Goal: Information Seeking & Learning: Learn about a topic

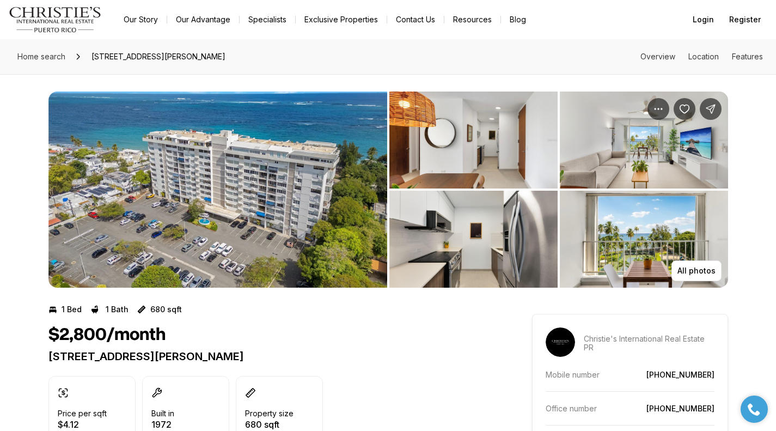
click at [466, 171] on img "View image gallery" at bounding box center [474, 140] width 168 height 97
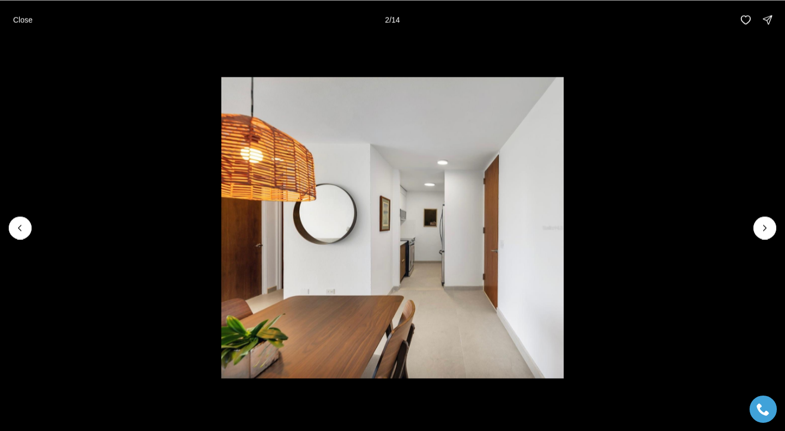
click at [775, 233] on li "2 of 14" at bounding box center [392, 227] width 785 height 376
click at [768, 229] on icon "Next slide" at bounding box center [764, 227] width 11 height 11
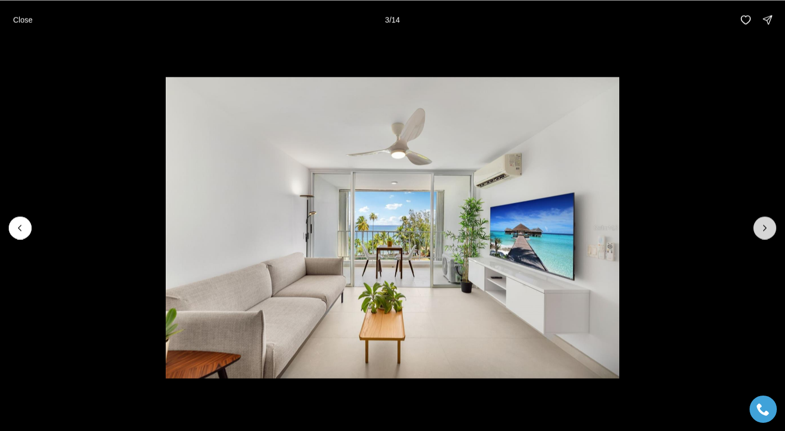
click at [768, 229] on icon "Next slide" at bounding box center [764, 227] width 11 height 11
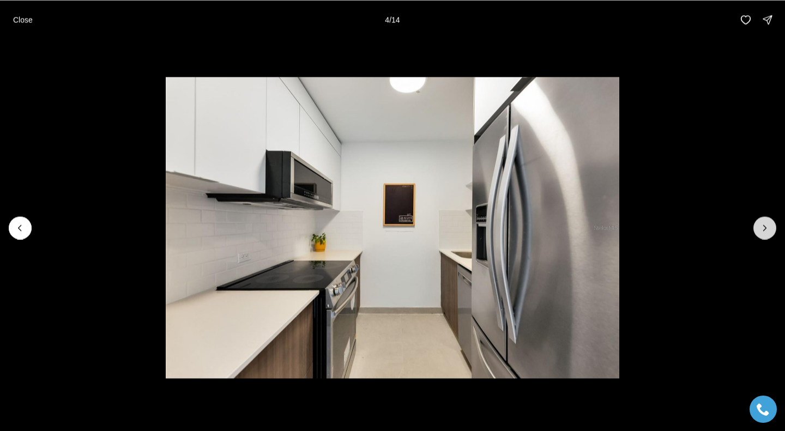
click at [768, 229] on icon "Next slide" at bounding box center [764, 227] width 11 height 11
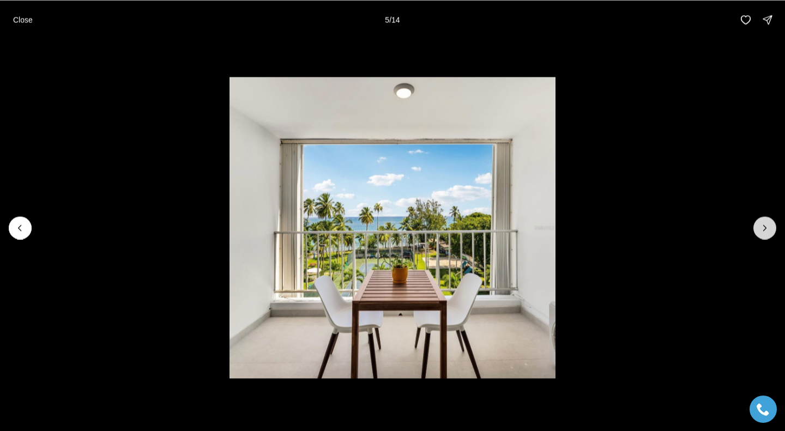
click at [768, 229] on icon "Next slide" at bounding box center [764, 227] width 11 height 11
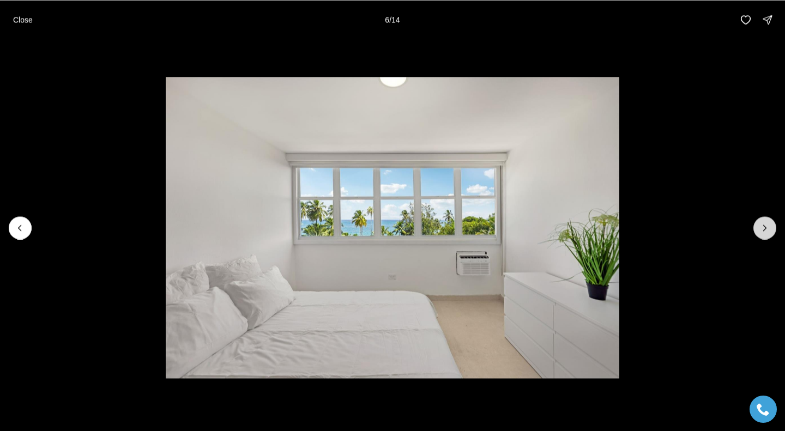
click at [768, 229] on icon "Next slide" at bounding box center [764, 227] width 11 height 11
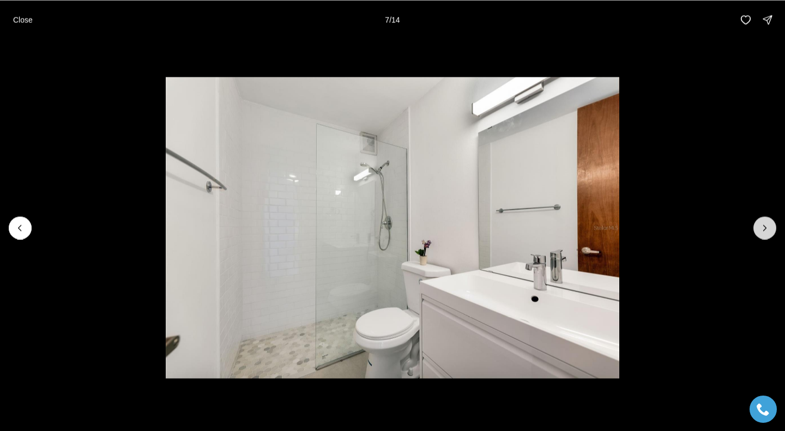
click at [768, 229] on icon "Next slide" at bounding box center [764, 227] width 11 height 11
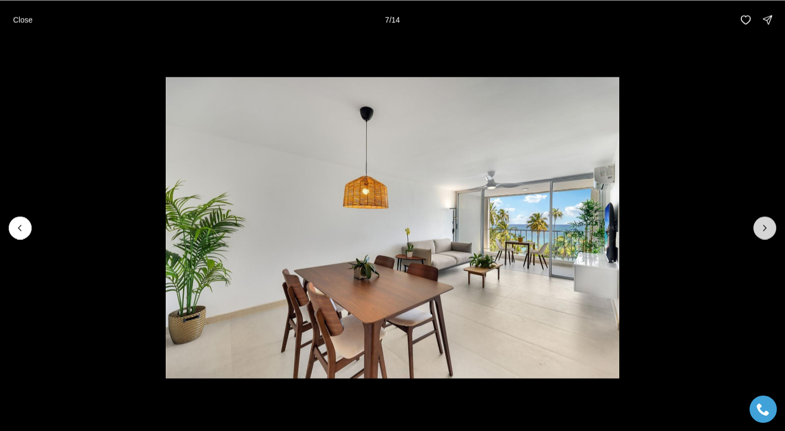
click at [768, 229] on icon "Next slide" at bounding box center [764, 227] width 11 height 11
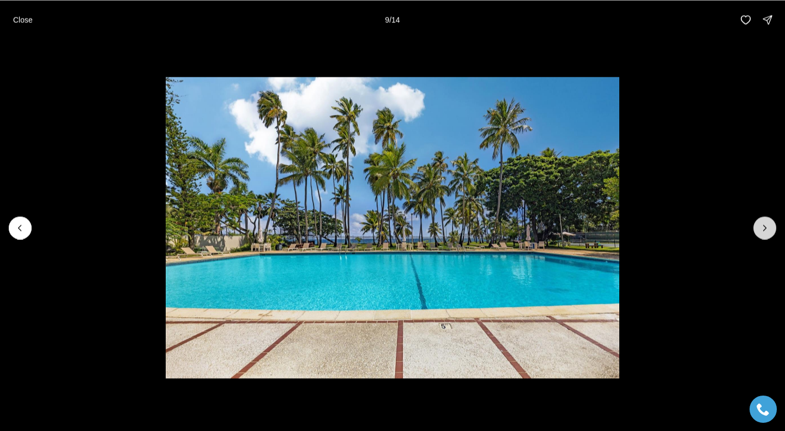
click at [768, 229] on icon "Next slide" at bounding box center [764, 227] width 11 height 11
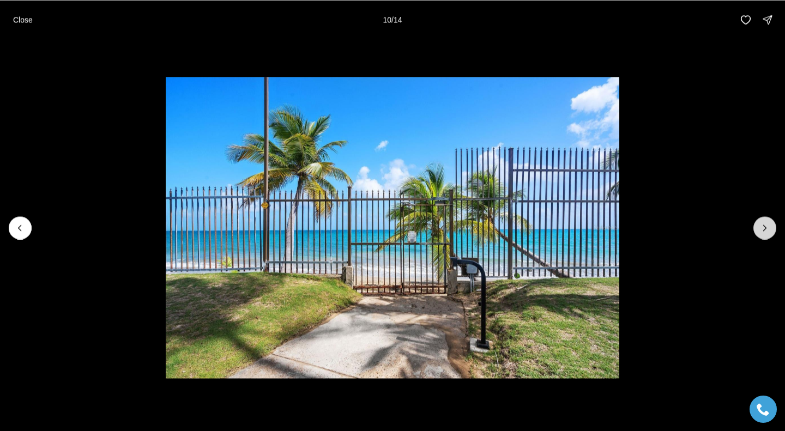
click at [768, 229] on icon "Next slide" at bounding box center [764, 227] width 11 height 11
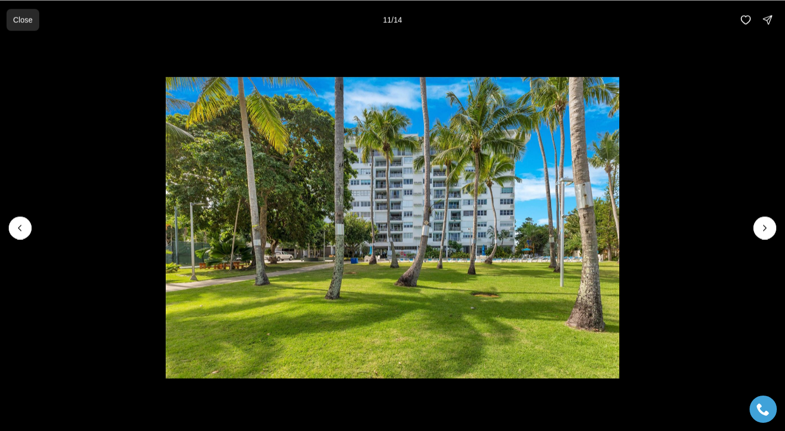
click at [26, 17] on p "Close" at bounding box center [23, 19] width 20 height 9
